Goal: Find specific page/section: Find specific page/section

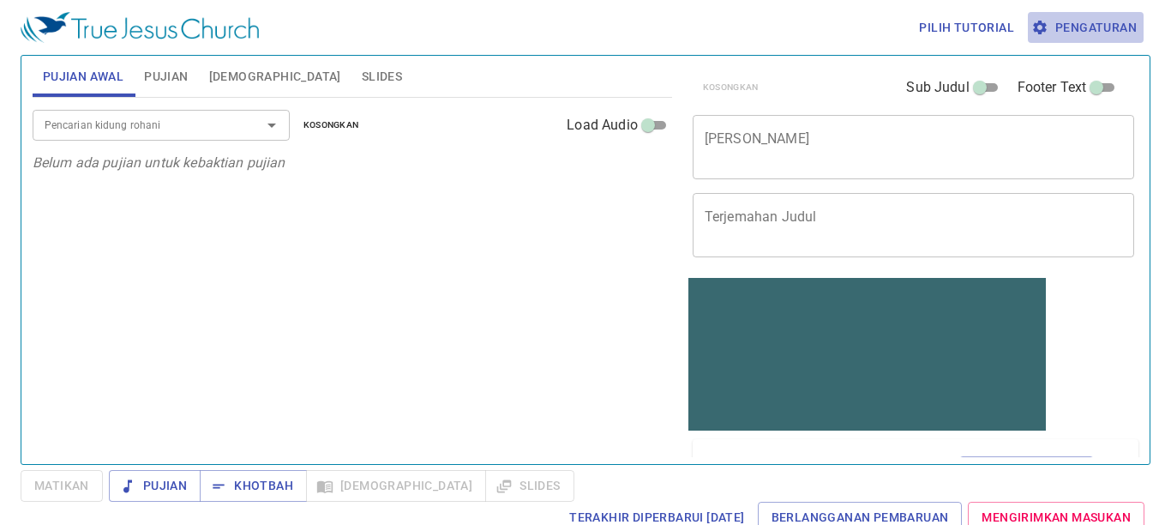
click at [1081, 25] on span "Pengaturan" at bounding box center [1086, 27] width 102 height 21
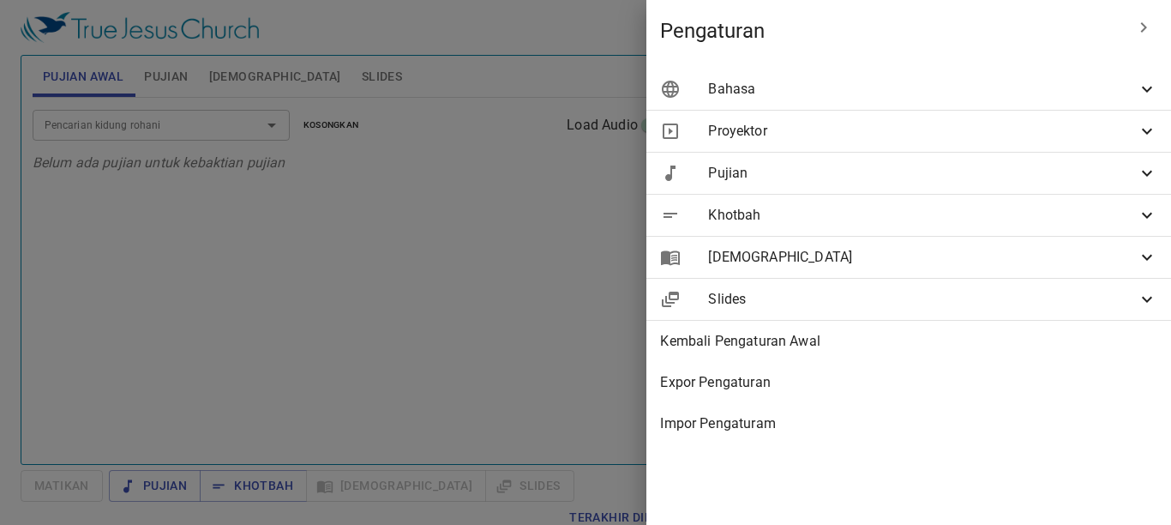
click at [1116, 82] on span "Bahasa" at bounding box center [922, 89] width 429 height 21
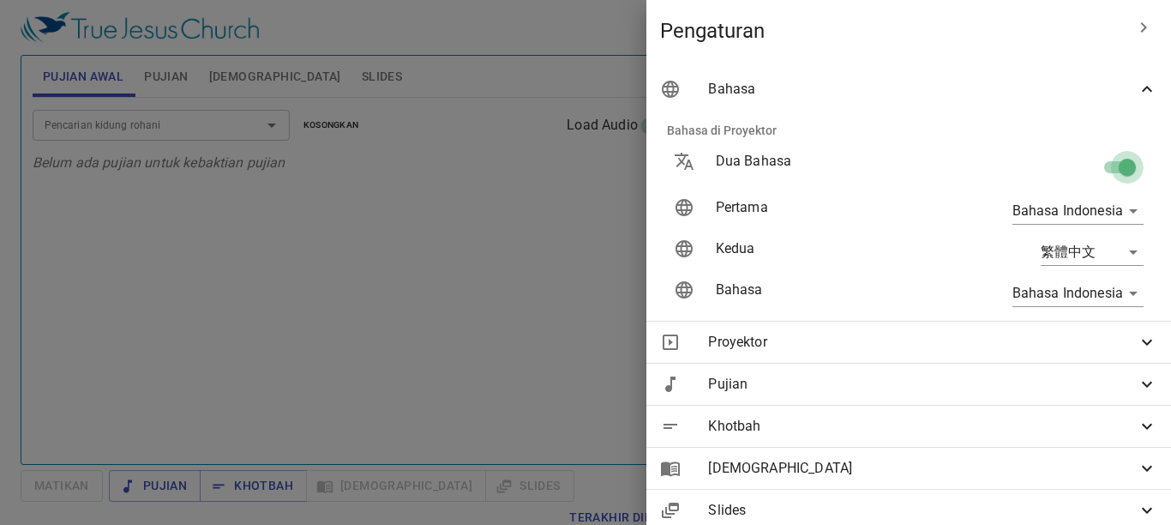
click at [1095, 172] on input "checkbox" at bounding box center [1128, 170] width 98 height 33
checkbox input "false"
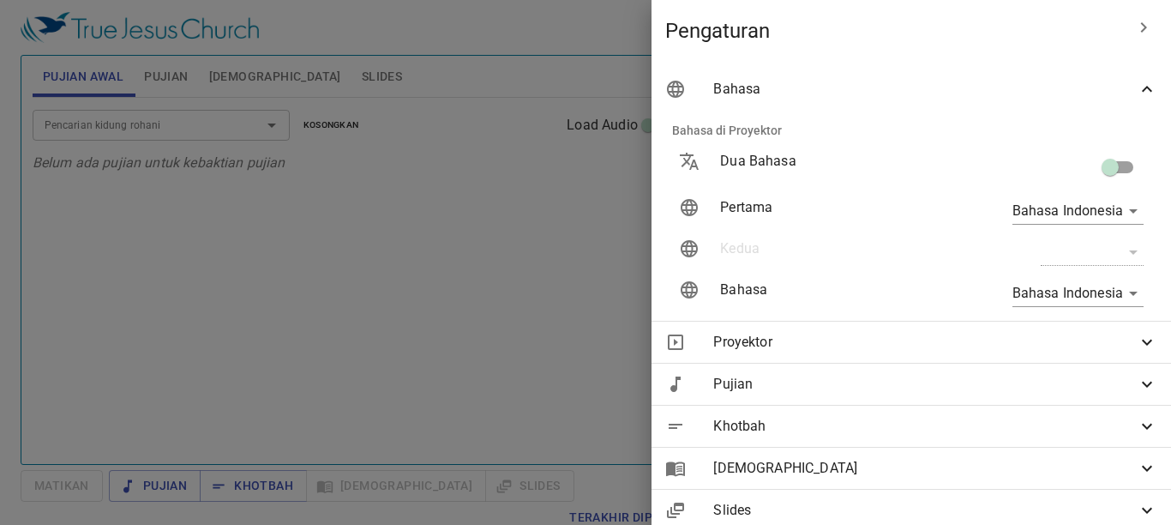
click at [459, 212] on div at bounding box center [585, 262] width 1171 height 525
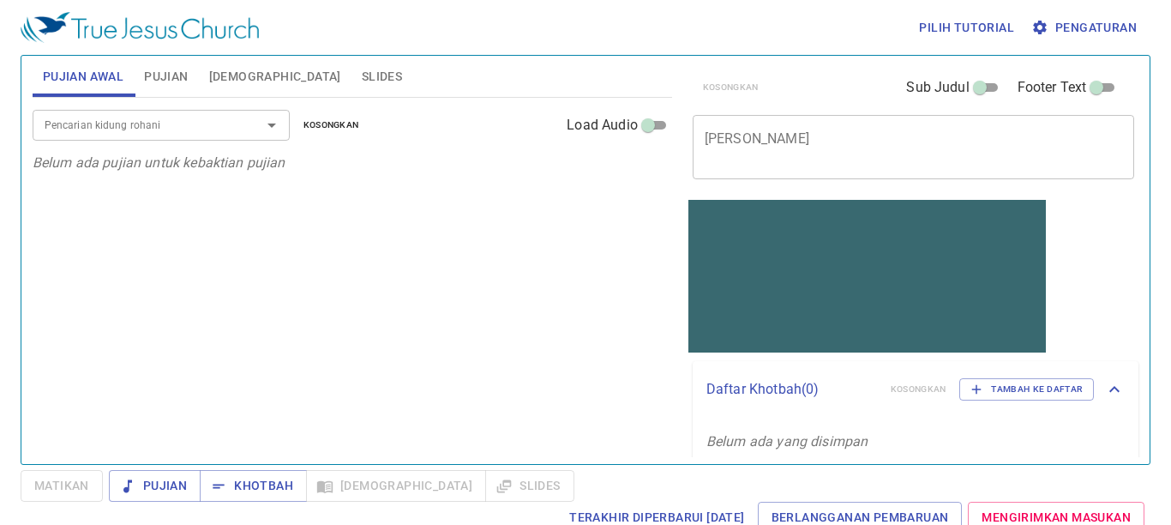
click at [166, 69] on span "Pujian" at bounding box center [166, 76] width 44 height 21
click at [217, 135] on div "Pencarian kidung rohani" at bounding box center [161, 125] width 257 height 30
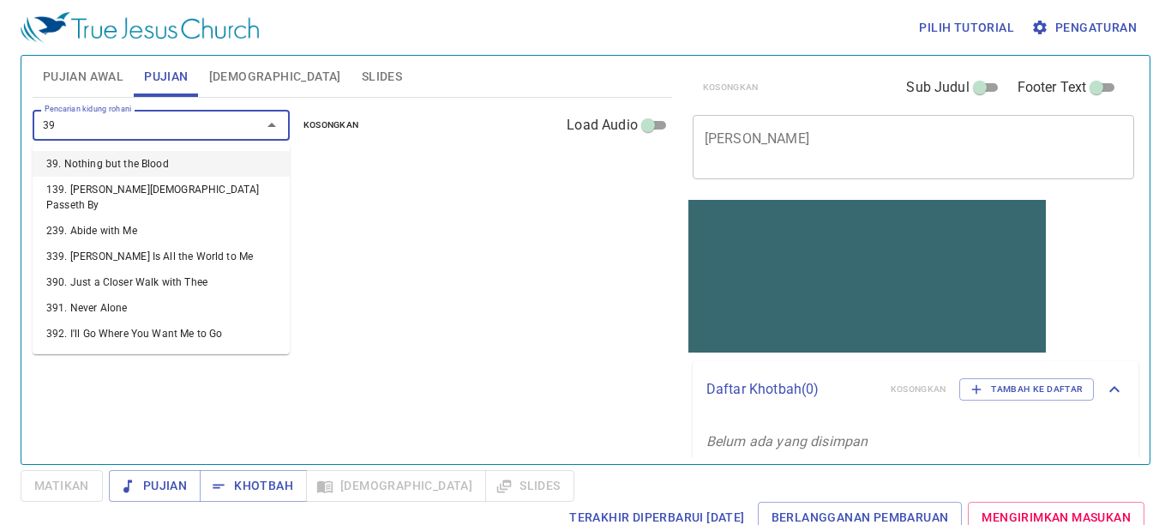
type input "397"
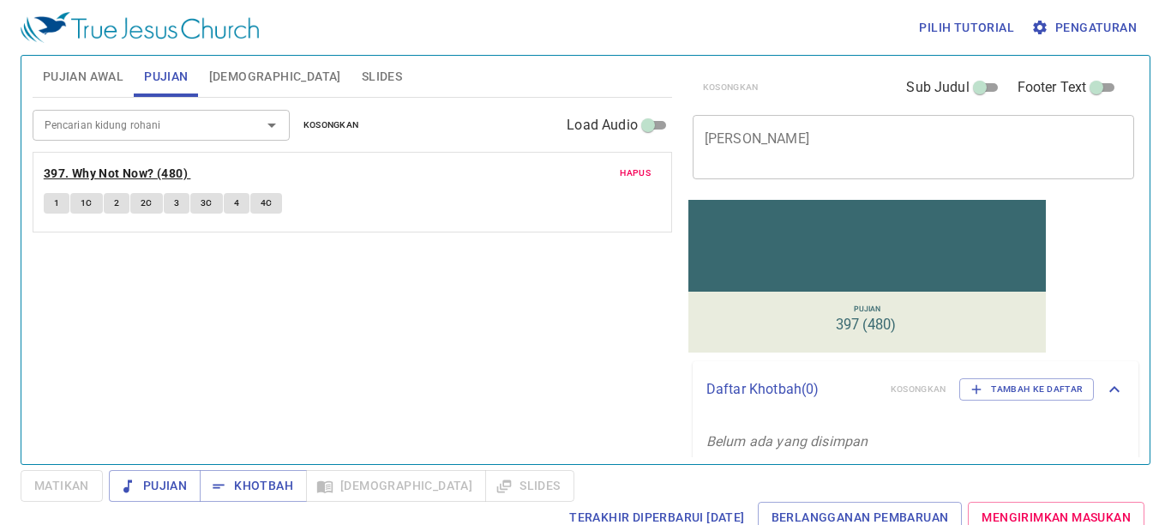
click at [95, 172] on b "397. Why Not Now? (480)" at bounding box center [116, 173] width 144 height 21
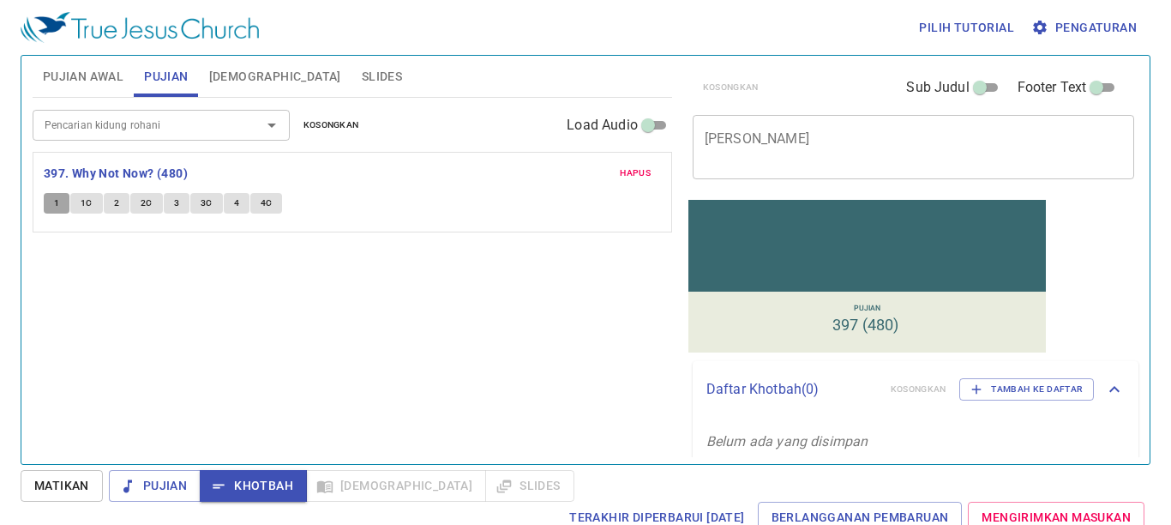
click at [52, 205] on button "1" at bounding box center [57, 203] width 26 height 21
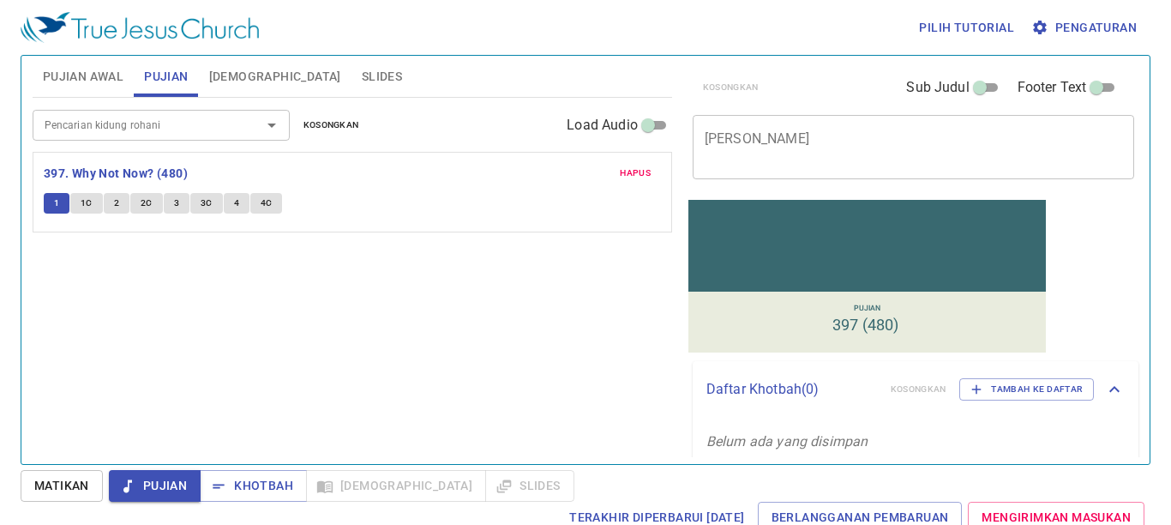
click at [425, 197] on div "1 1C 2 2C 3 3C 4 4C" at bounding box center [352, 205] width 617 height 25
click at [105, 178] on b "397. Why Not Now? (480)" at bounding box center [116, 173] width 144 height 21
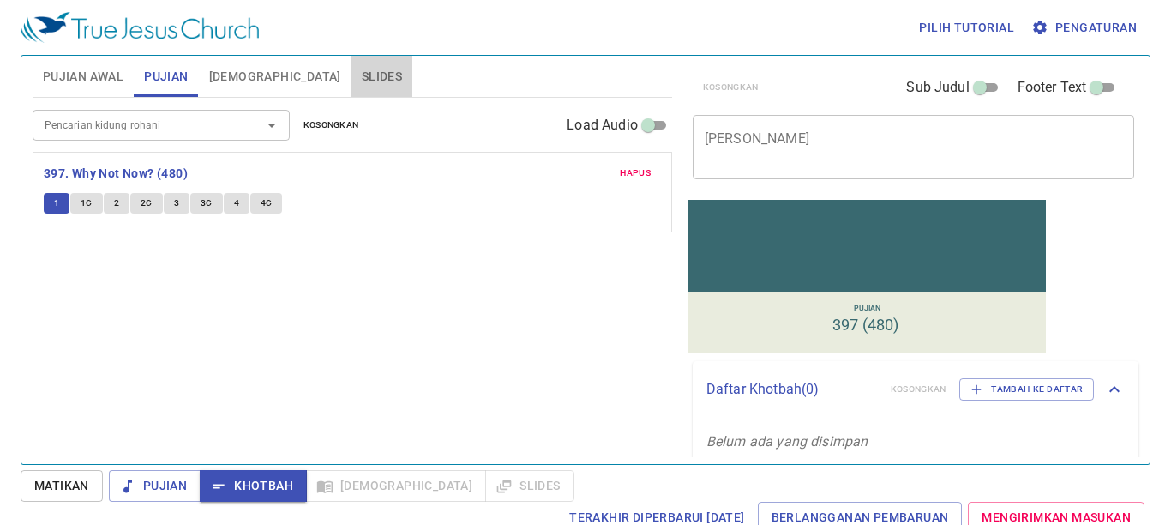
click at [362, 71] on span "Slides" at bounding box center [382, 76] width 40 height 21
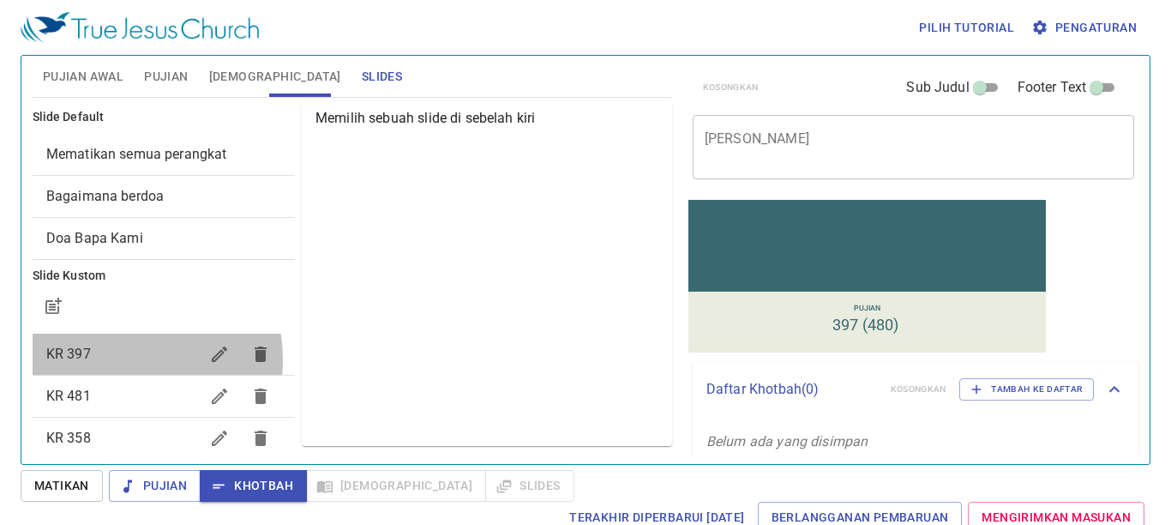
click at [126, 359] on span "KR 397" at bounding box center [122, 354] width 153 height 21
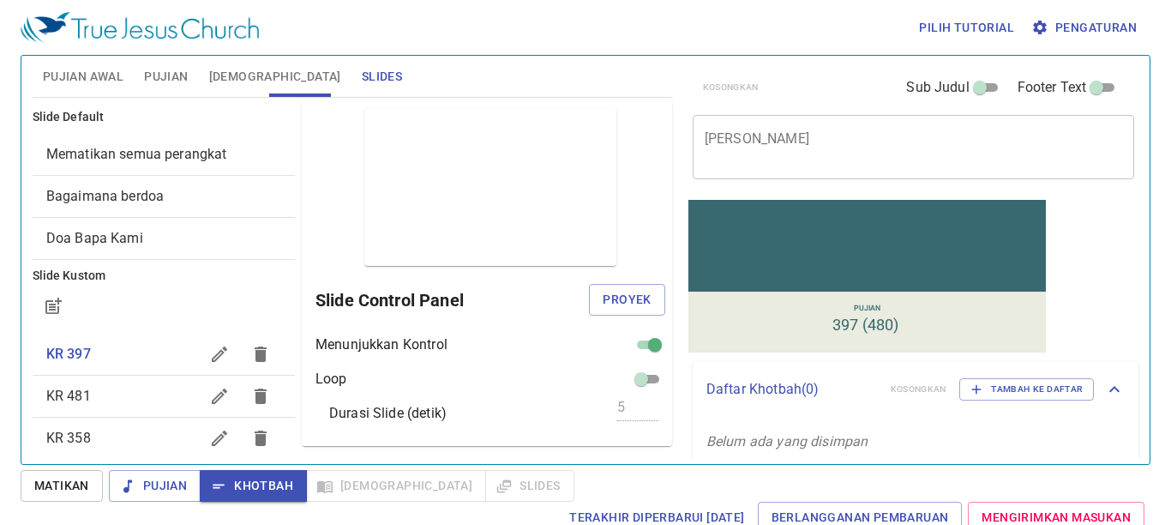
click at [320, 18] on div "Pilih tutorial Pengaturan" at bounding box center [582, 27] width 1123 height 55
click at [163, 80] on span "Pujian" at bounding box center [166, 76] width 44 height 21
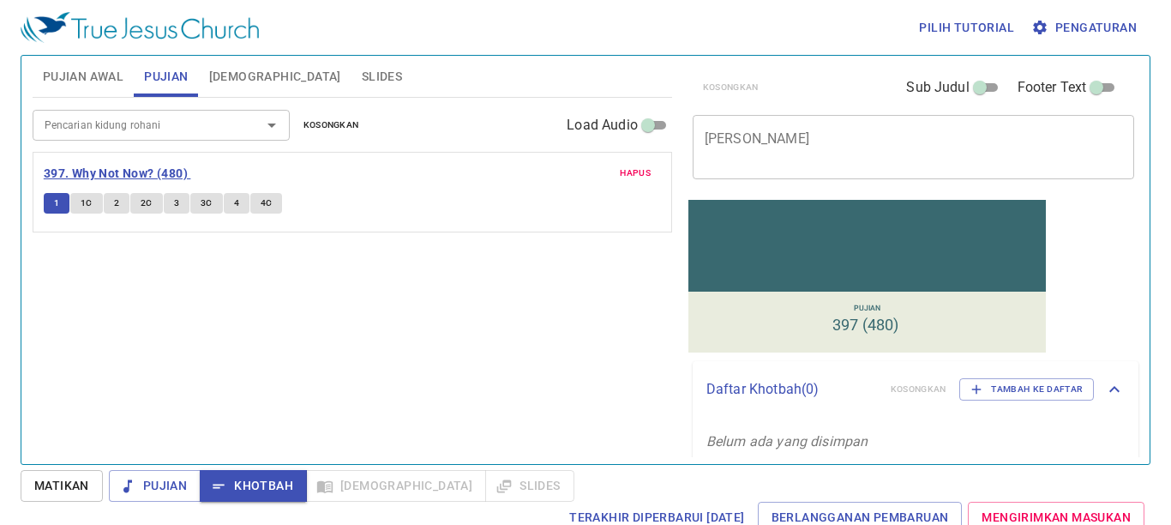
click at [134, 164] on b "397. Why Not Now? (480)" at bounding box center [116, 173] width 144 height 21
click at [635, 166] on span "Hapus" at bounding box center [635, 173] width 31 height 15
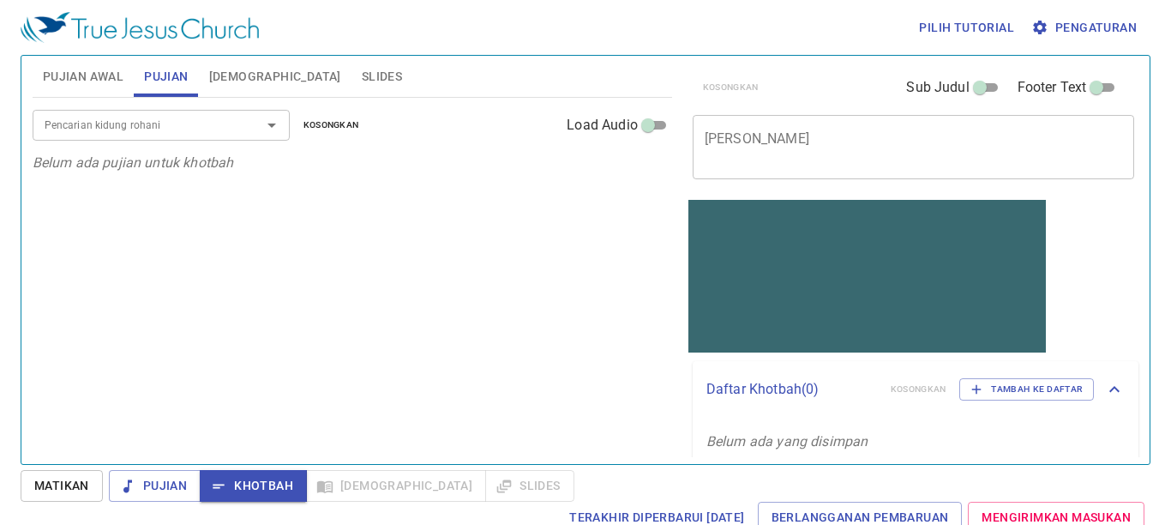
click at [105, 133] on input "Pencarian kidung rohani" at bounding box center [136, 125] width 196 height 20
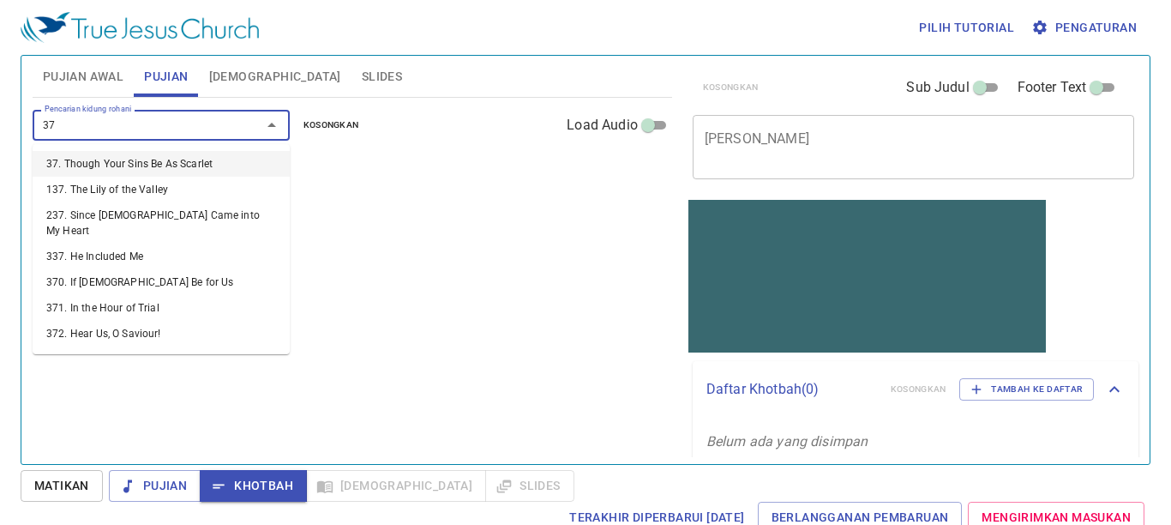
type input "379"
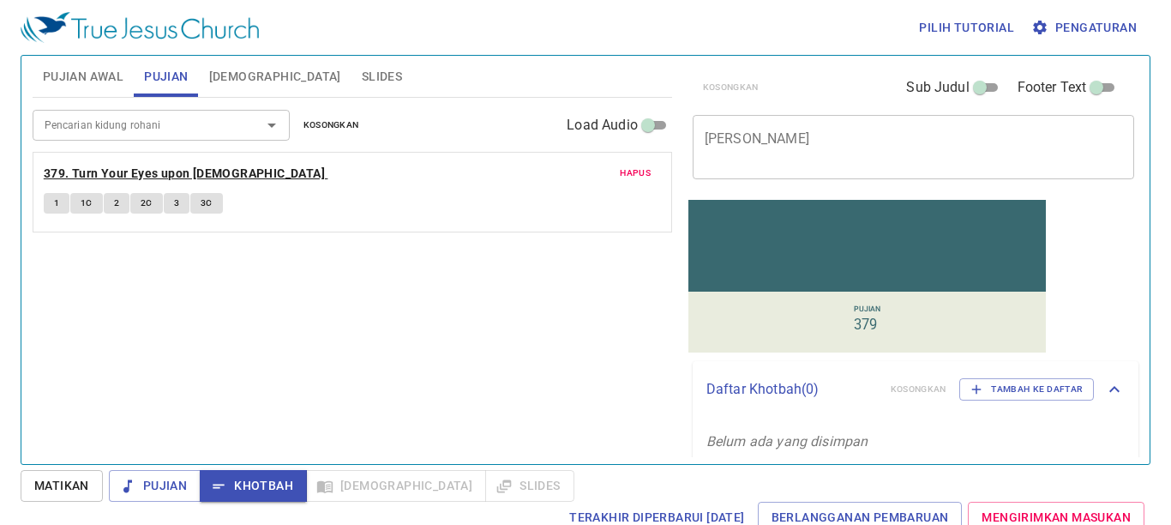
click at [94, 172] on b "379. Turn Your Eyes upon [DEMOGRAPHIC_DATA]" at bounding box center [184, 173] width 281 height 21
click at [45, 203] on button "1" at bounding box center [57, 203] width 26 height 21
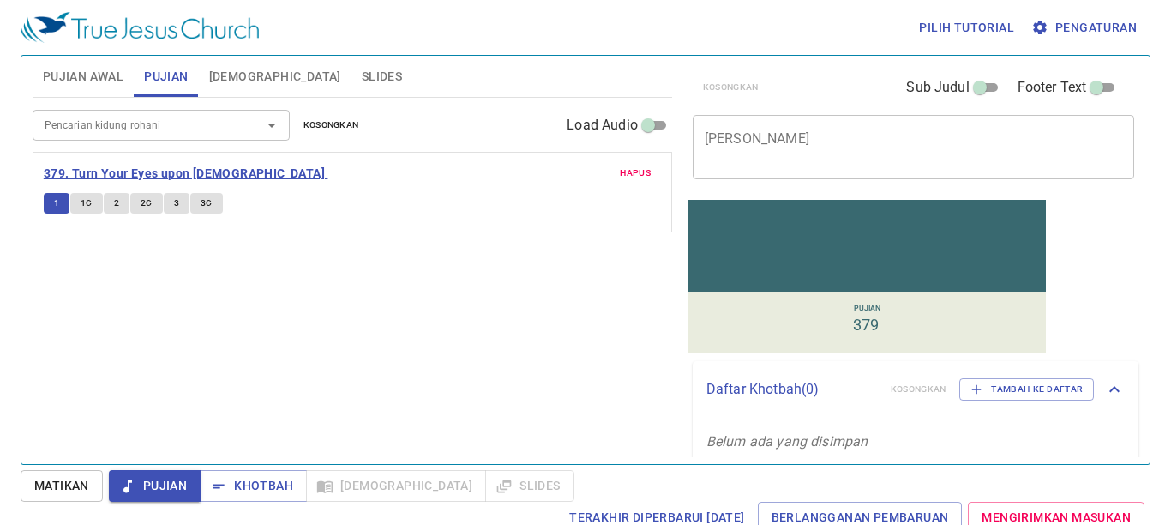
click at [124, 168] on b "379. Turn Your Eyes upon [DEMOGRAPHIC_DATA]" at bounding box center [184, 173] width 281 height 21
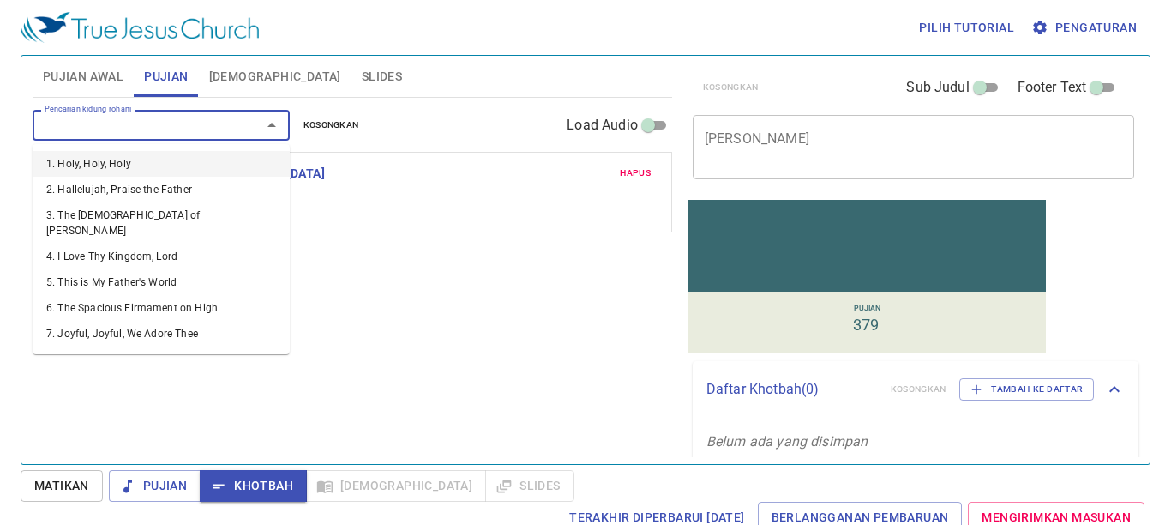
click at [65, 129] on input "Pencarian kidung rohani" at bounding box center [136, 125] width 196 height 20
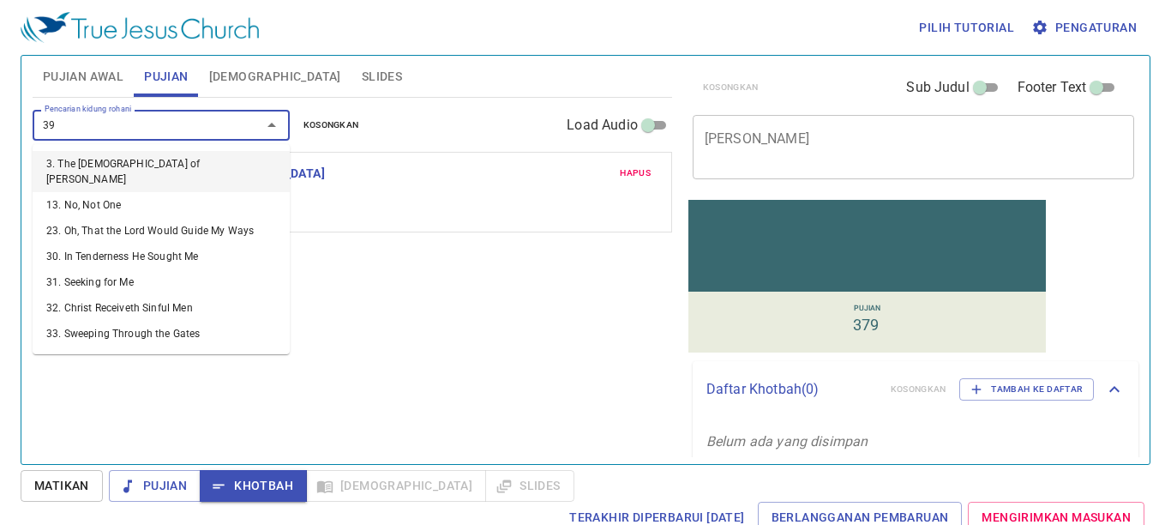
type input "398"
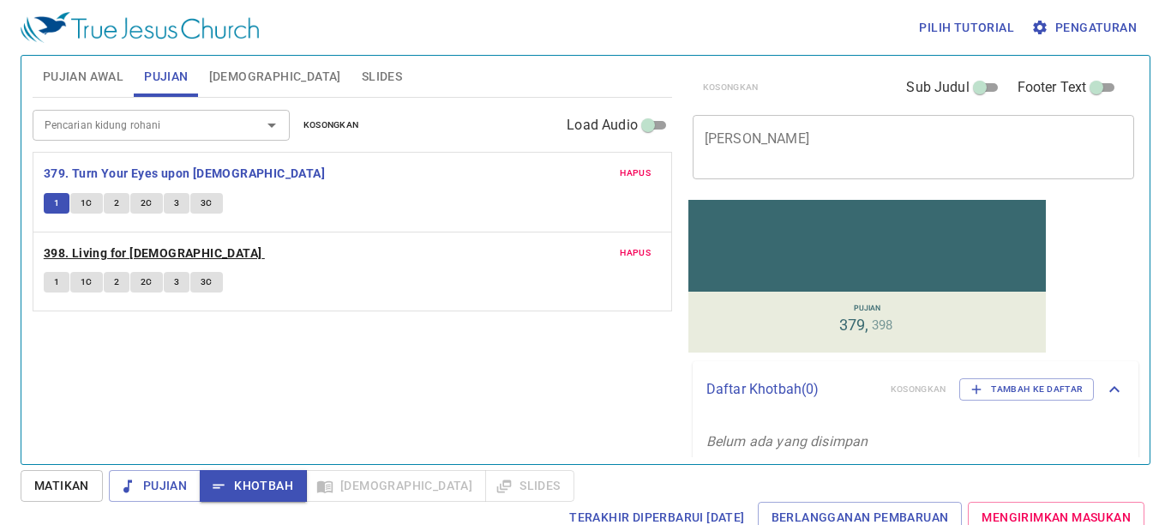
click at [83, 250] on b "398. Living for [DEMOGRAPHIC_DATA]" at bounding box center [153, 253] width 219 height 21
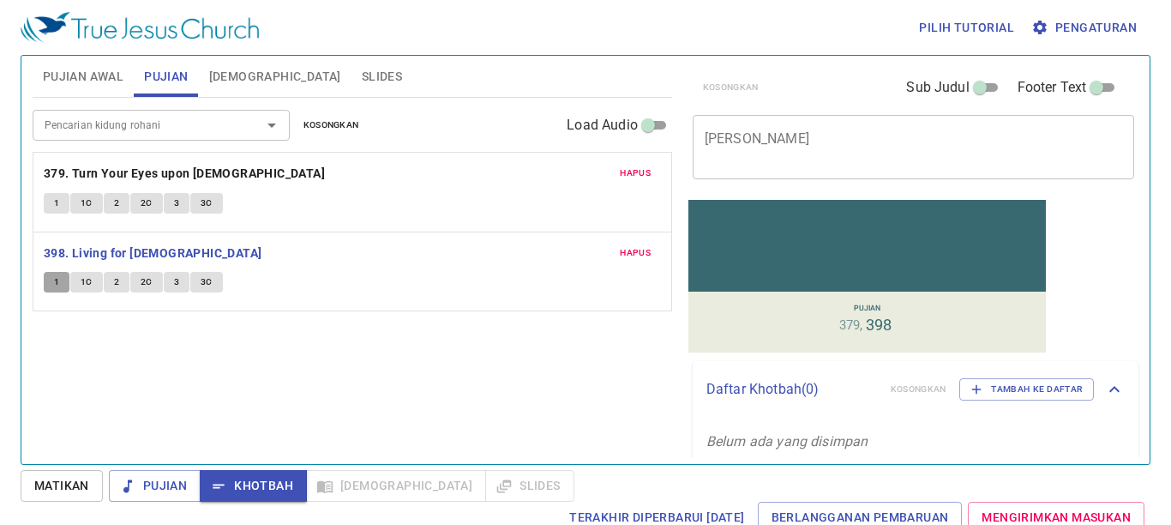
click at [53, 291] on button "1" at bounding box center [57, 282] width 26 height 21
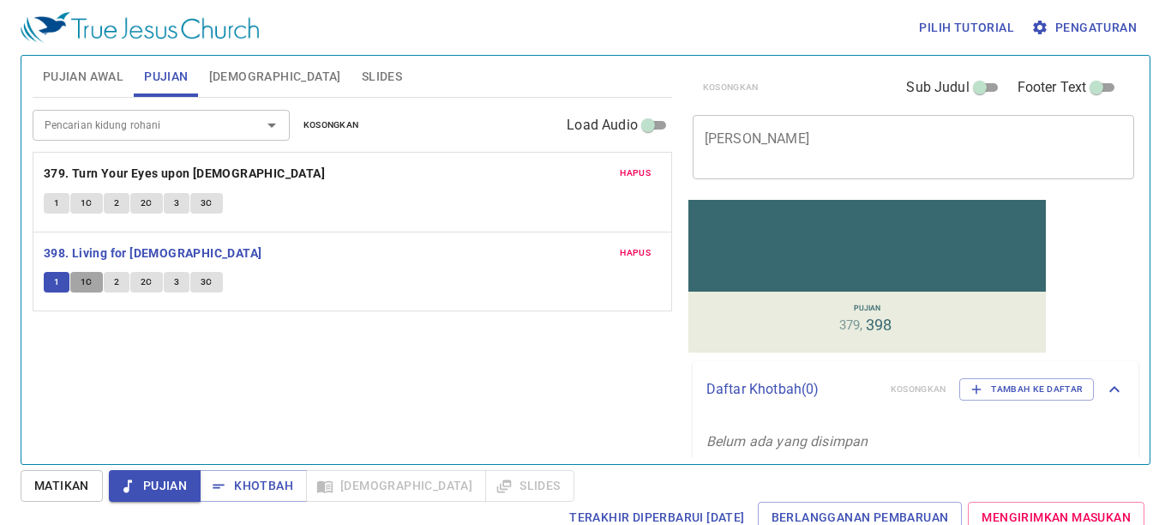
click at [77, 286] on button "1C" at bounding box center [86, 282] width 33 height 21
click at [52, 281] on button "1" at bounding box center [57, 282] width 26 height 21
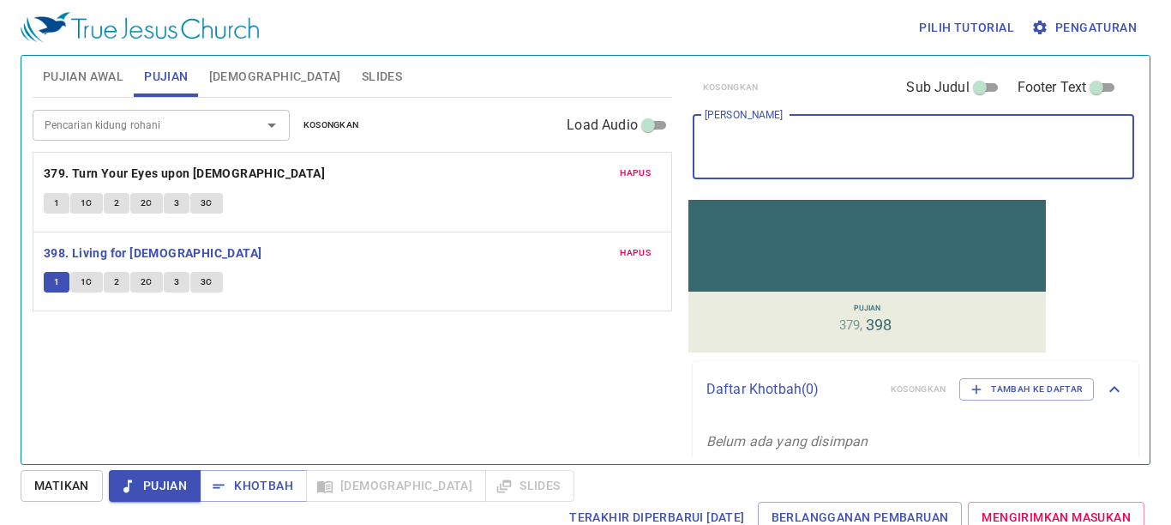
click at [837, 135] on textarea "[PERSON_NAME]" at bounding box center [914, 146] width 418 height 33
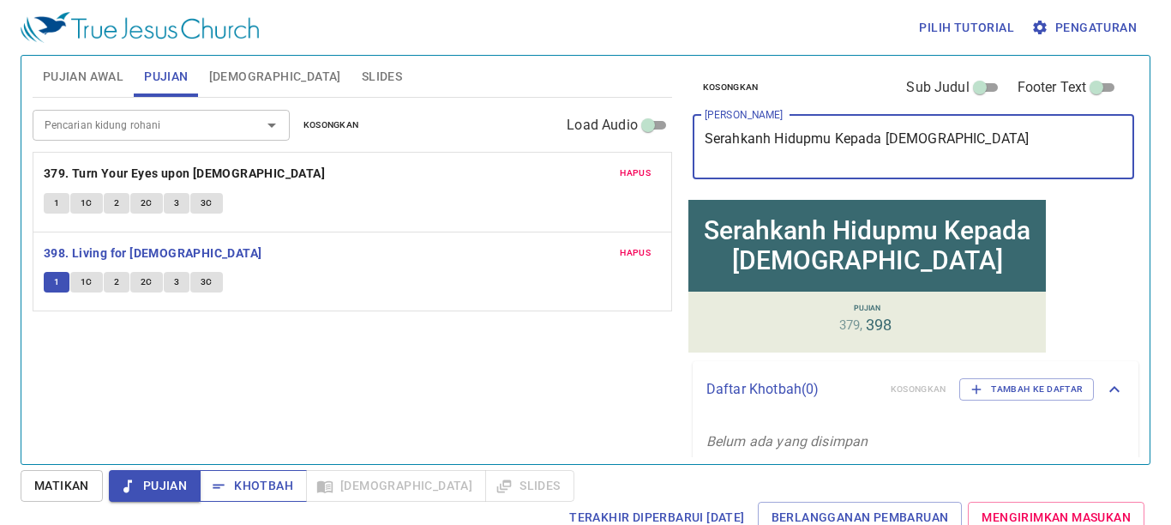
click at [256, 481] on span "Khotbah" at bounding box center [254, 485] width 80 height 21
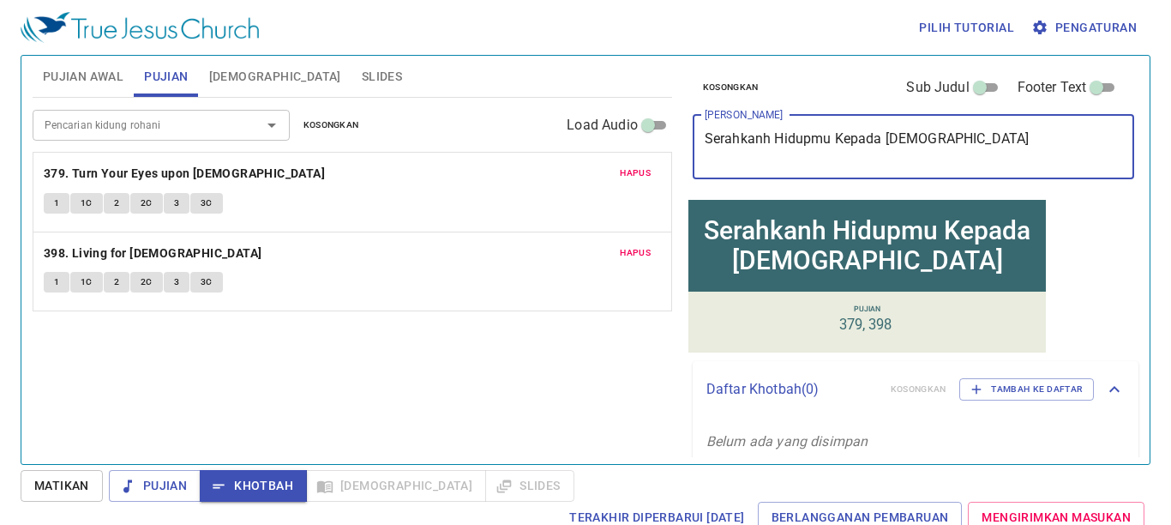
click at [764, 137] on textarea "Serahkanh Hidupmu Kepada [DEMOGRAPHIC_DATA]" at bounding box center [914, 146] width 418 height 33
type textarea "Serahkanlah Hidupmu Kepada [DEMOGRAPHIC_DATA]"
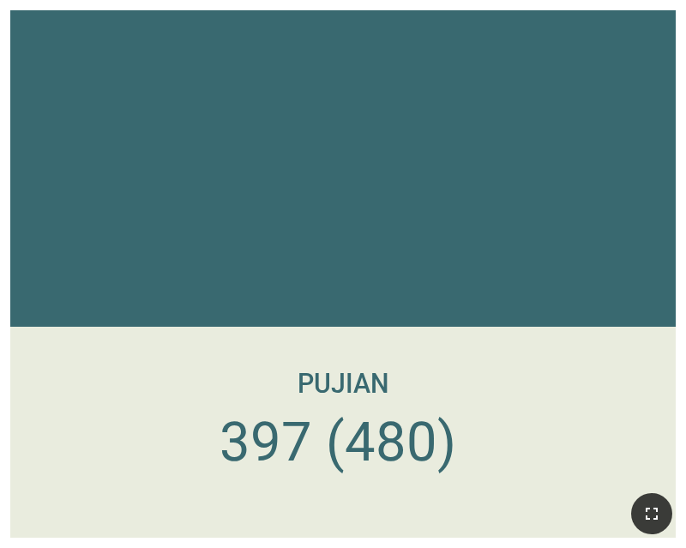
click at [653, 527] on button "button" at bounding box center [651, 513] width 41 height 41
